Goal: Entertainment & Leisure: Consume media (video, audio)

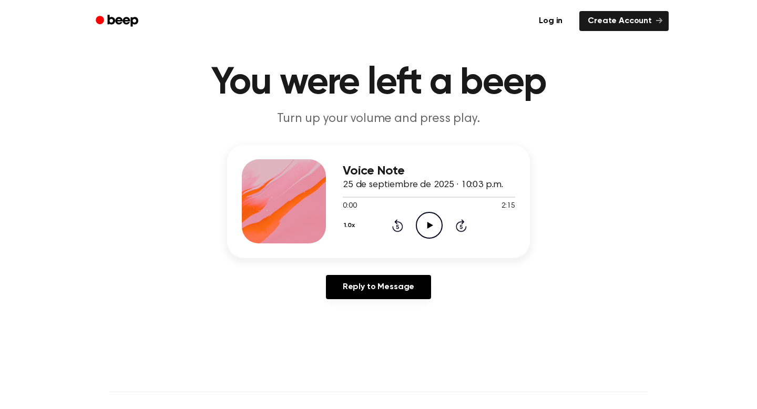
scroll to position [25, 0]
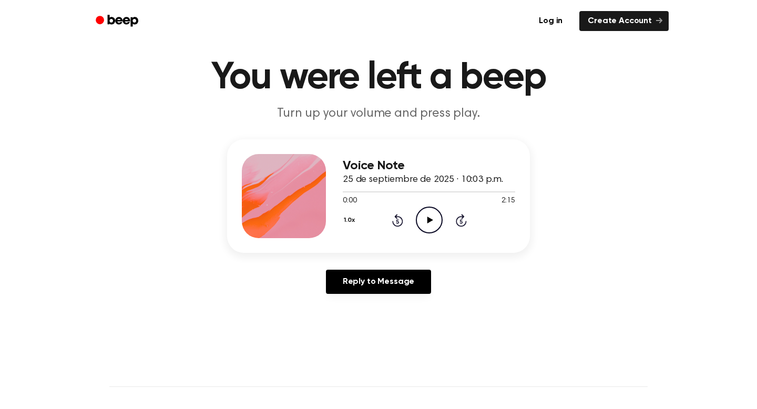
click at [423, 223] on icon "Play Audio" at bounding box center [429, 219] width 27 height 27
click at [398, 214] on icon "Rewind 5 seconds" at bounding box center [397, 220] width 12 height 14
click at [426, 229] on icon "Play Audio" at bounding box center [429, 219] width 27 height 27
click at [356, 193] on div at bounding box center [429, 191] width 172 height 8
drag, startPoint x: 354, startPoint y: 190, endPoint x: 307, endPoint y: 190, distance: 46.8
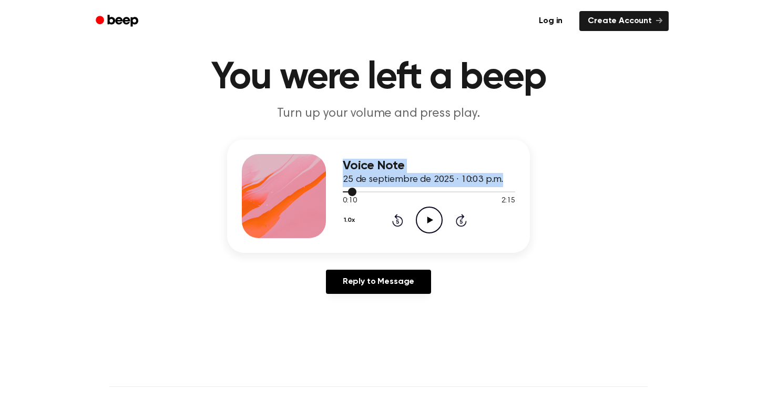
click at [307, 190] on div "Voice Note 25 de septiembre de 2025 · 10:03 p.m. 0:10 2:15 Your browser does no…" at bounding box center [378, 195] width 303 height 113
click at [425, 214] on icon "Play Audio" at bounding box center [429, 219] width 27 height 27
drag, startPoint x: 355, startPoint y: 192, endPoint x: 325, endPoint y: 192, distance: 30.5
click at [329, 192] on div "Voice Note 25 de septiembre de 2025 · 10:03 p.m. 0:11 2:15 Your browser does no…" at bounding box center [378, 195] width 303 height 113
drag, startPoint x: 355, startPoint y: 191, endPoint x: 318, endPoint y: 191, distance: 36.8
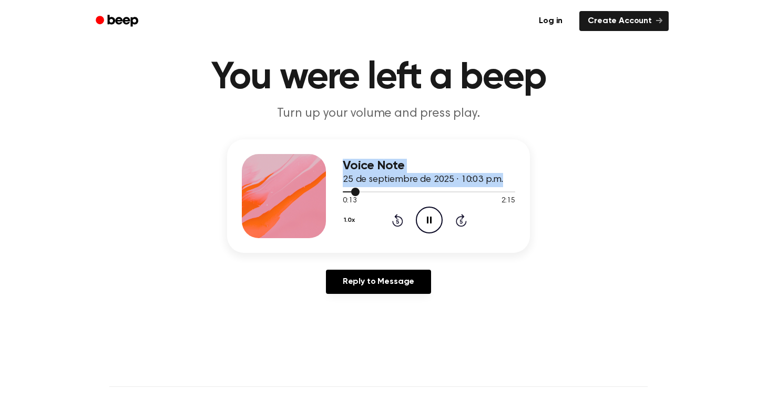
click at [318, 191] on div "Voice Note 25 de septiembre de 2025 · 10:03 p.m. 0:13 2:15 Your browser does no…" at bounding box center [378, 195] width 303 height 113
click at [356, 194] on span at bounding box center [356, 192] width 8 height 8
drag, startPoint x: 356, startPoint y: 194, endPoint x: 332, endPoint y: 193, distance: 24.2
click at [332, 193] on div "Voice Note 25 de septiembre de 2025 · 10:03 p.m. 0:11 2:15 Your browser does no…" at bounding box center [378, 195] width 303 height 113
drag, startPoint x: 358, startPoint y: 190, endPoint x: 341, endPoint y: 190, distance: 16.8
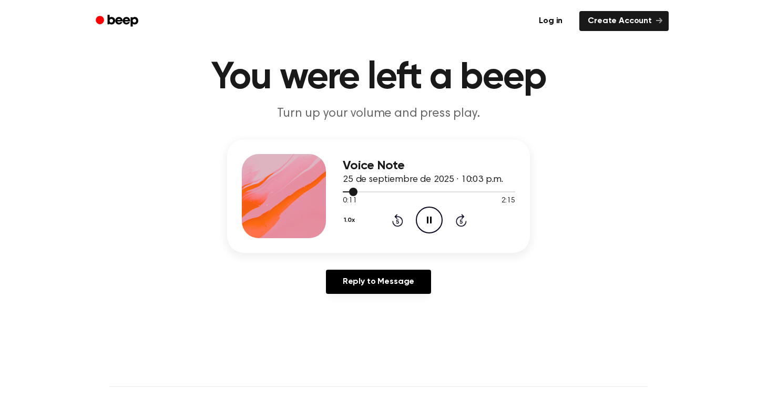
click at [341, 190] on div "Voice Note 25 de septiembre de 2025 · 10:03 p.m. 0:11 2:15 Your browser does no…" at bounding box center [378, 195] width 303 height 113
drag, startPoint x: 352, startPoint y: 191, endPoint x: 339, endPoint y: 191, distance: 12.1
click at [343, 191] on div at bounding box center [429, 191] width 172 height 8
